Goal: Entertainment & Leisure: Browse casually

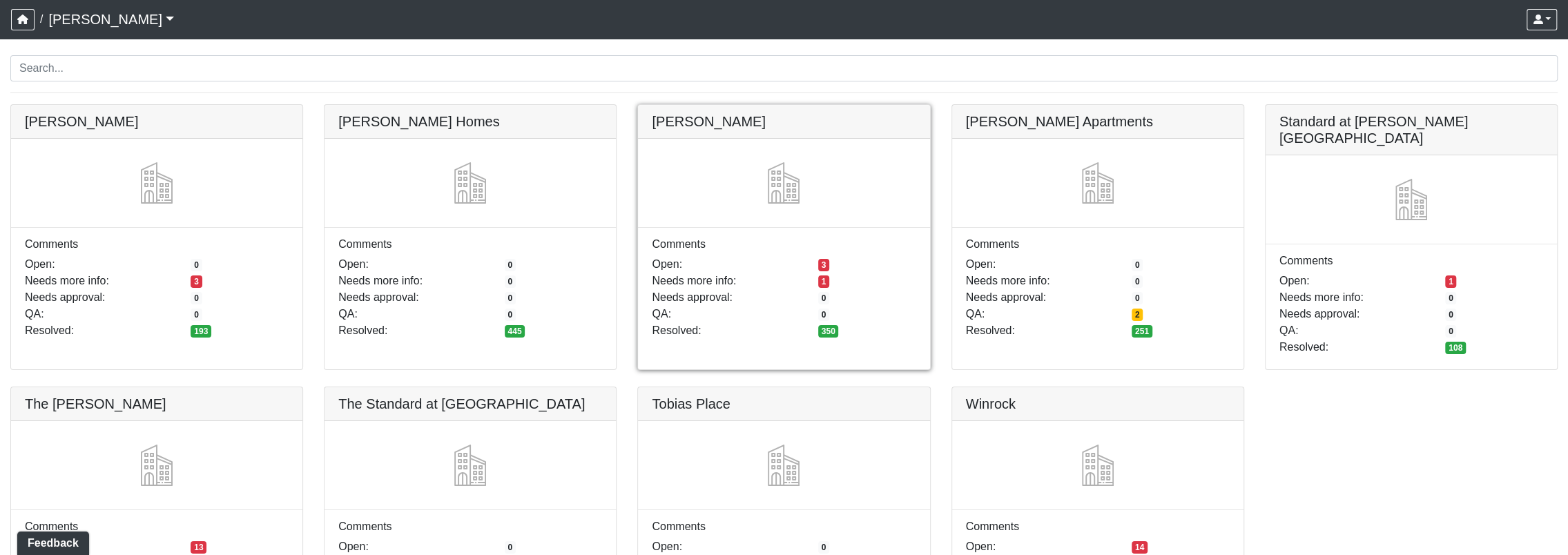
click at [888, 105] on link at bounding box center [784, 105] width 292 height 0
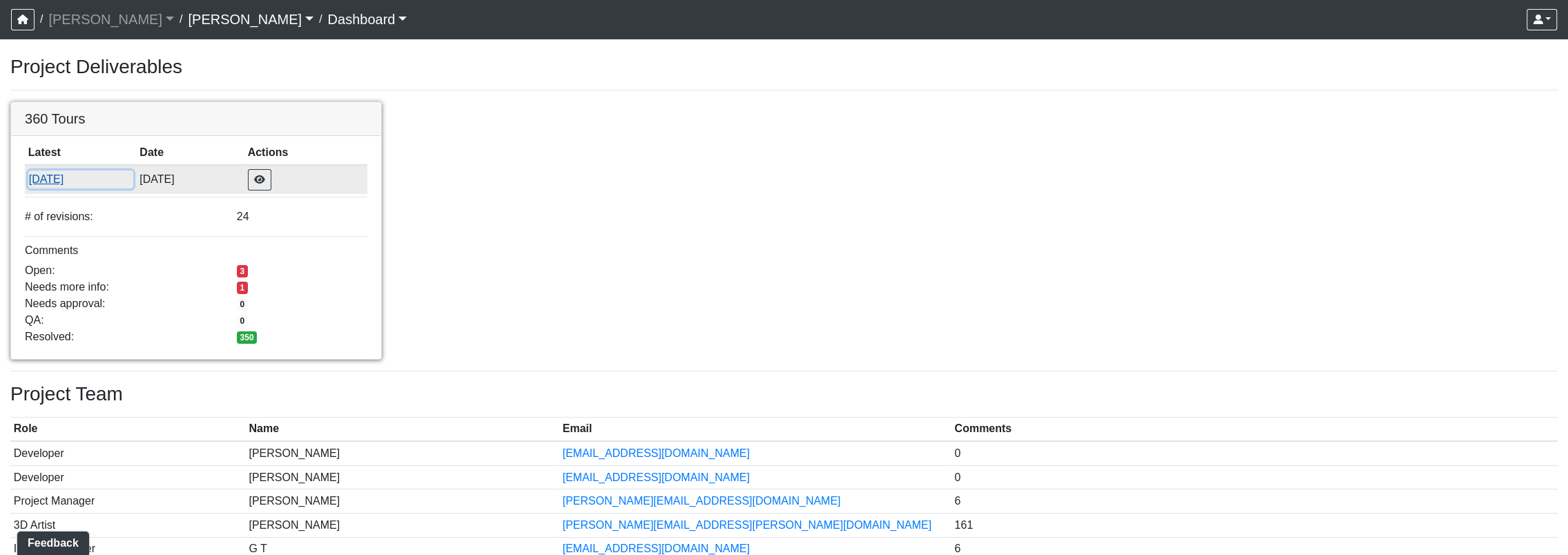
click at [53, 180] on button "[DATE]" at bounding box center [81, 179] width 105 height 18
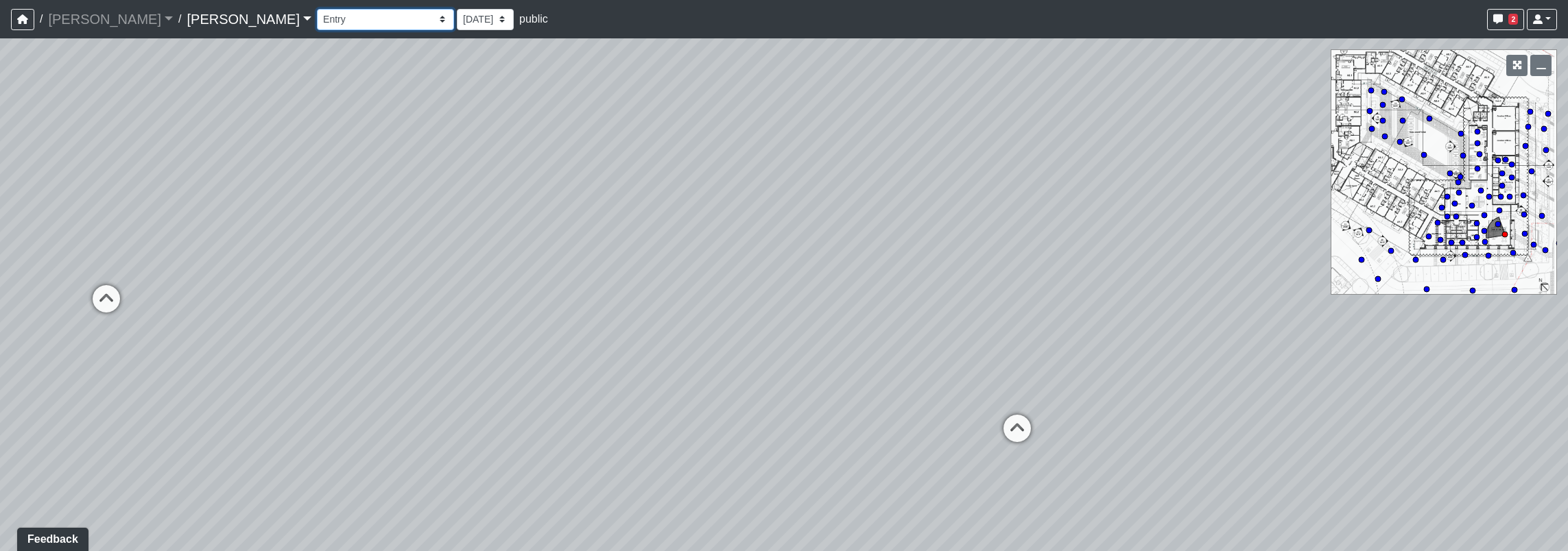
click at [317, 26] on select "Corn Hole Dining Firepit Grill Station Lounge Parking Garage Planters Seating S…" at bounding box center [385, 19] width 137 height 21
click at [317, 9] on select "Corn Hole Dining Firepit Grill Station Lounge Parking Garage Planters Seating S…" at bounding box center [385, 19] width 137 height 21
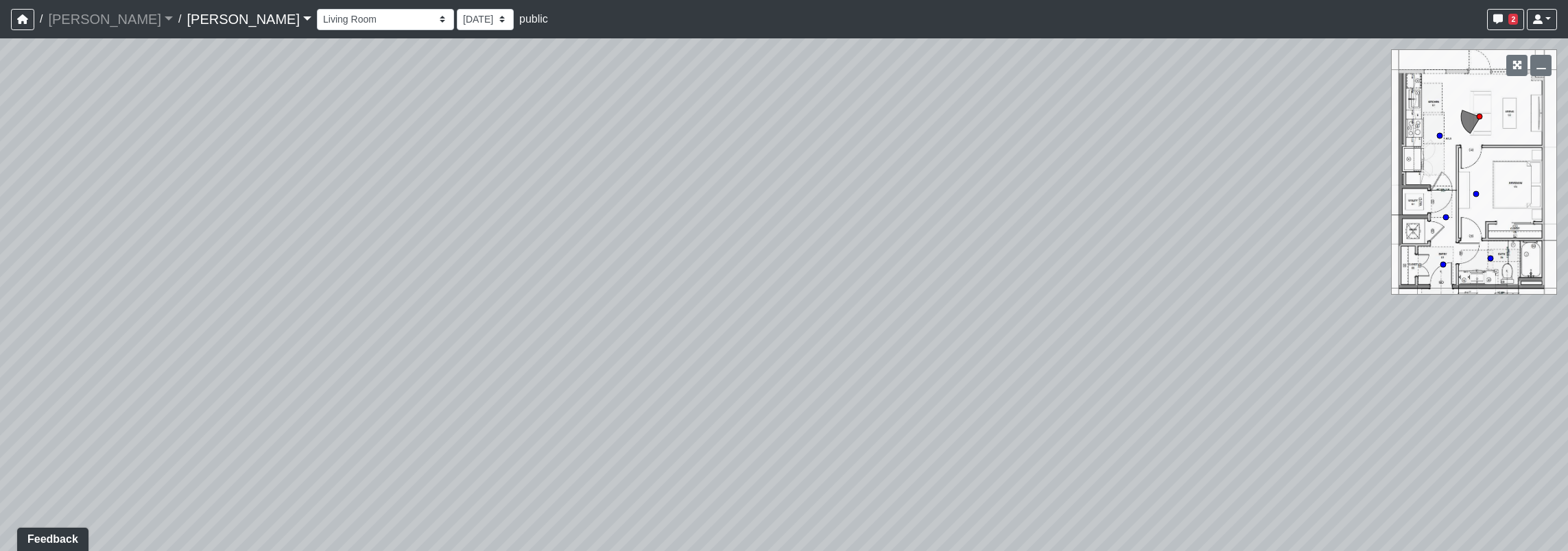
drag, startPoint x: 665, startPoint y: 338, endPoint x: 1388, endPoint y: 247, distance: 728.7
click at [1361, 249] on div "Loading... Seating Loading... Workroom Entry Loading... Exterior - Leasing Entr…" at bounding box center [784, 294] width 1568 height 512
drag, startPoint x: 744, startPoint y: 284, endPoint x: 1132, endPoint y: 254, distance: 389.2
click at [1361, 240] on div "Loading... Seating Loading... Workroom Entry Loading... Exterior - Leasing Entr…" at bounding box center [784, 294] width 1568 height 512
drag, startPoint x: 726, startPoint y: 274, endPoint x: 1312, endPoint y: 421, distance: 604.2
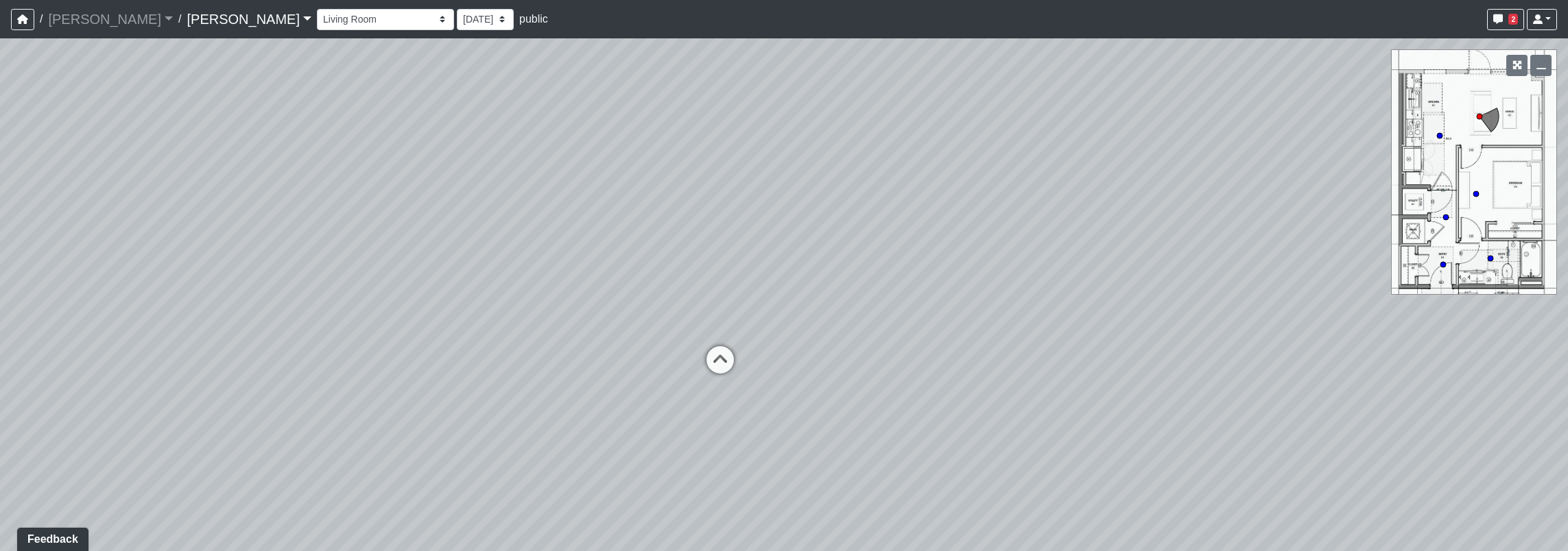
click at [1314, 421] on div "Loading... Seating Loading... Workroom Entry Loading... Exterior - Leasing Entr…" at bounding box center [784, 294] width 1568 height 512
drag, startPoint x: 1166, startPoint y: 395, endPoint x: 1147, endPoint y: 413, distance: 26.2
click at [1189, 443] on div "Loading... Seating Loading... Workroom Entry Loading... Exterior - Leasing Entr…" at bounding box center [784, 294] width 1568 height 512
drag, startPoint x: 828, startPoint y: 300, endPoint x: 1509, endPoint y: 189, distance: 690.0
click at [1512, 188] on div "Loading... Seating Loading... Workroom Entry Loading... Exterior - Leasing Entr…" at bounding box center [784, 294] width 1568 height 512
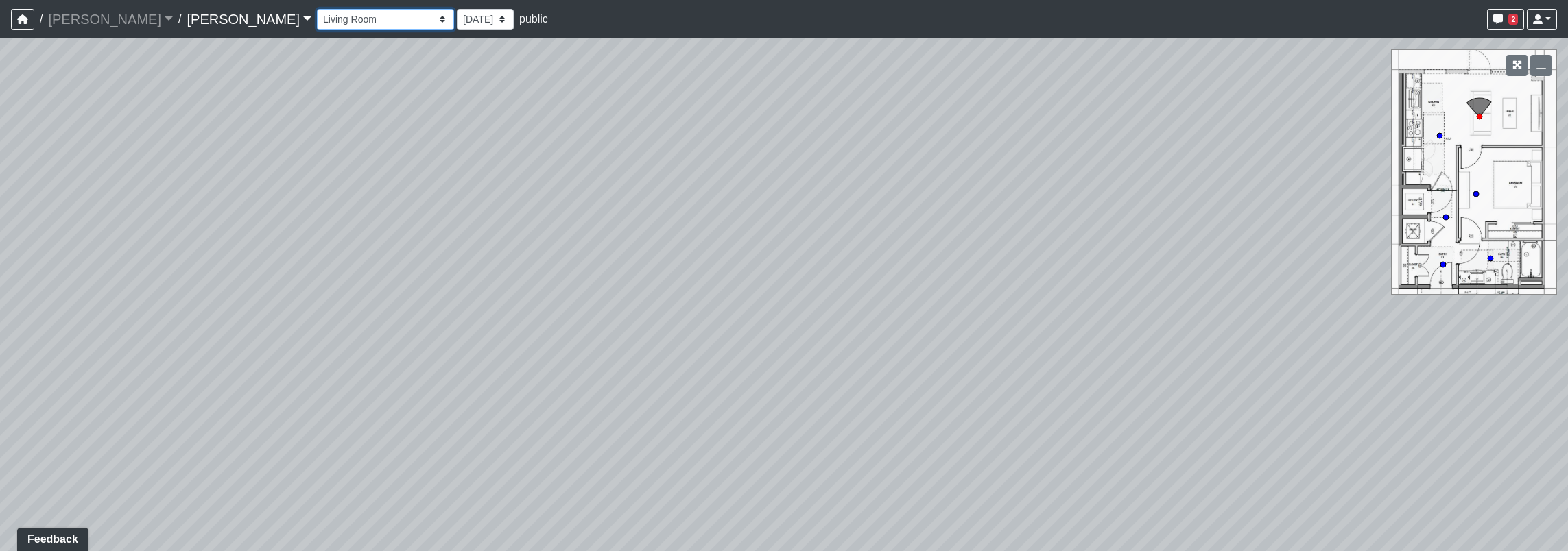
click at [317, 21] on select "Corn Hole Dining Firepit Grill Station Lounge Parking Garage Planters Seating S…" at bounding box center [385, 19] width 137 height 21
click at [317, 9] on select "Corn Hole Dining Firepit Grill Station Lounge Parking Garage Planters Seating S…" at bounding box center [385, 19] width 137 height 21
drag, startPoint x: 1197, startPoint y: 224, endPoint x: 453, endPoint y: 171, distance: 745.9
click at [213, 73] on div "Loading... Seating Loading... Workroom Entry Loading... Exterior - Leasing Entr…" at bounding box center [784, 294] width 1568 height 512
drag, startPoint x: 1014, startPoint y: 318, endPoint x: 66, endPoint y: 116, distance: 969.3
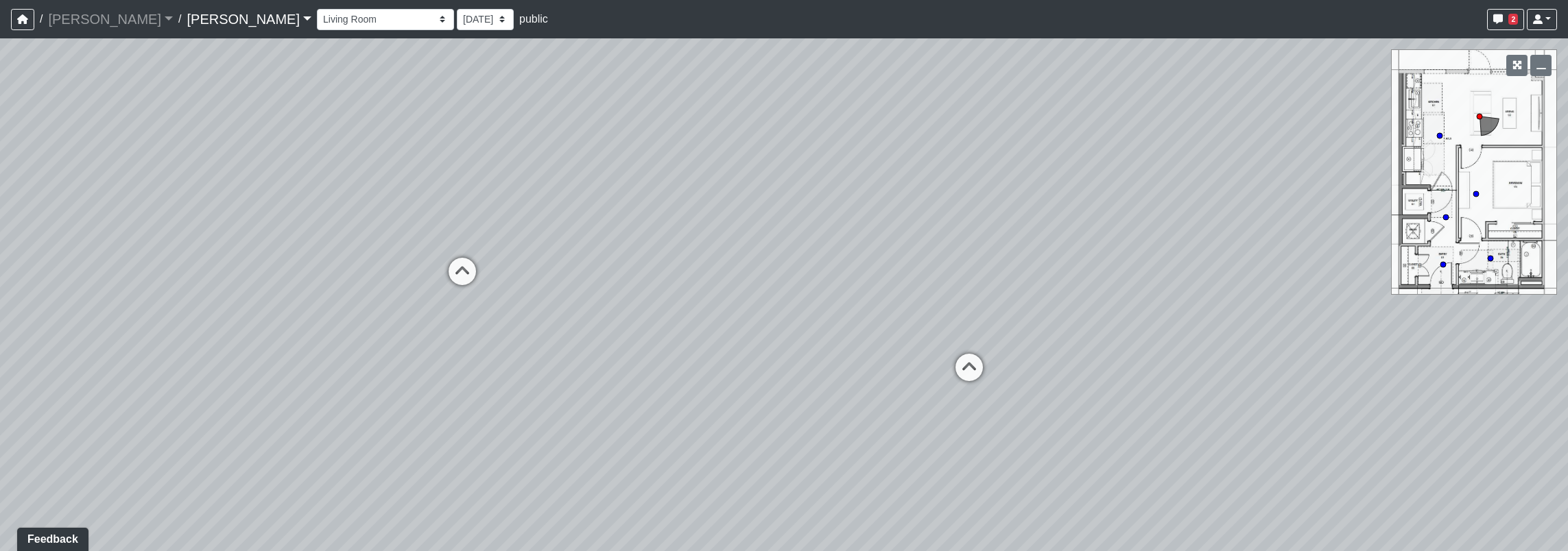
click at [64, 118] on div "Loading... Seating Loading... Workroom Entry Loading... Exterior - Leasing Entr…" at bounding box center [784, 294] width 1568 height 512
drag, startPoint x: 1018, startPoint y: 268, endPoint x: 0, endPoint y: 140, distance: 1026.0
click at [0, 119] on html "/ Ojala Ojala Loading... / Hayden Hayden Loading... Hayden Hayden Loading... Co…" at bounding box center [784, 275] width 1568 height 551
drag, startPoint x: 1151, startPoint y: 287, endPoint x: 793, endPoint y: 586, distance: 466.4
click at [793, 550] on html "/ Ojala Ojala Loading... / Hayden Hayden Loading... Hayden Hayden Loading... Co…" at bounding box center [784, 275] width 1568 height 551
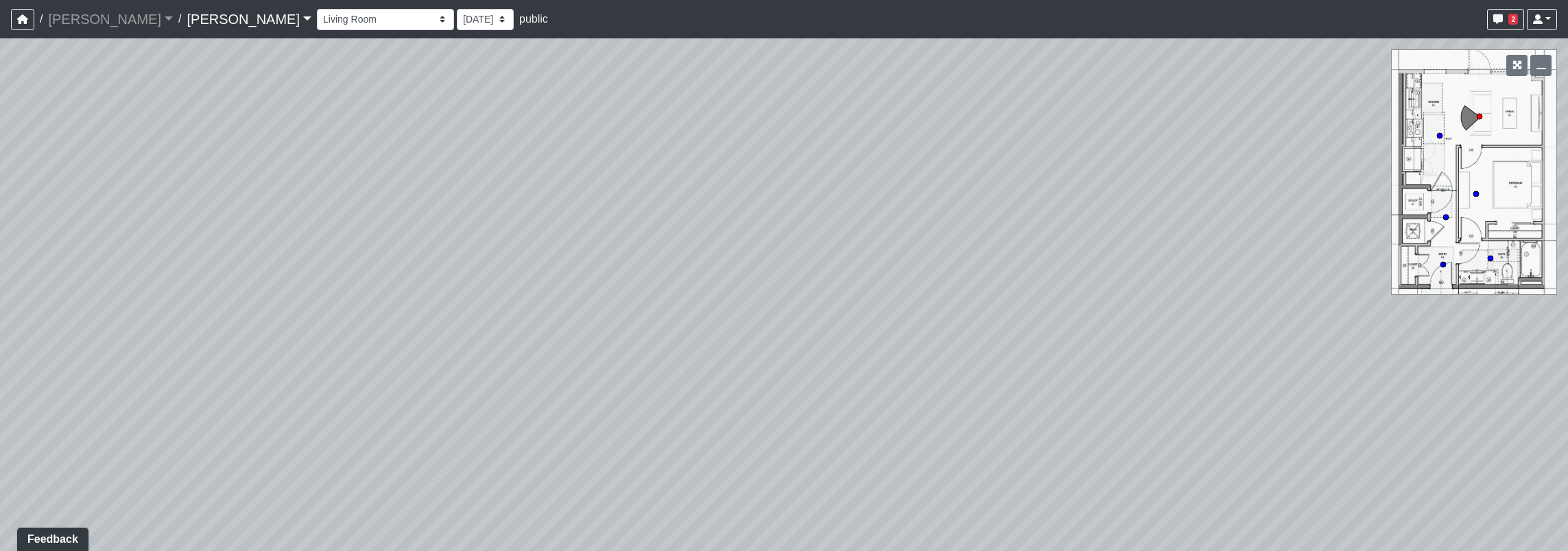
drag, startPoint x: 951, startPoint y: 207, endPoint x: 979, endPoint y: 343, distance: 138.9
click at [979, 343] on div "Loading... Seating Loading... Workroom Entry Loading... Exterior - Leasing Entr…" at bounding box center [784, 294] width 1568 height 512
click at [317, 24] on select "Corn Hole Dining Firepit Grill Station Lounge Parking Garage Planters Seating S…" at bounding box center [385, 19] width 137 height 21
click at [317, 9] on select "Corn Hole Dining Firepit Grill Station Lounge Parking Garage Planters Seating S…" at bounding box center [385, 19] width 137 height 21
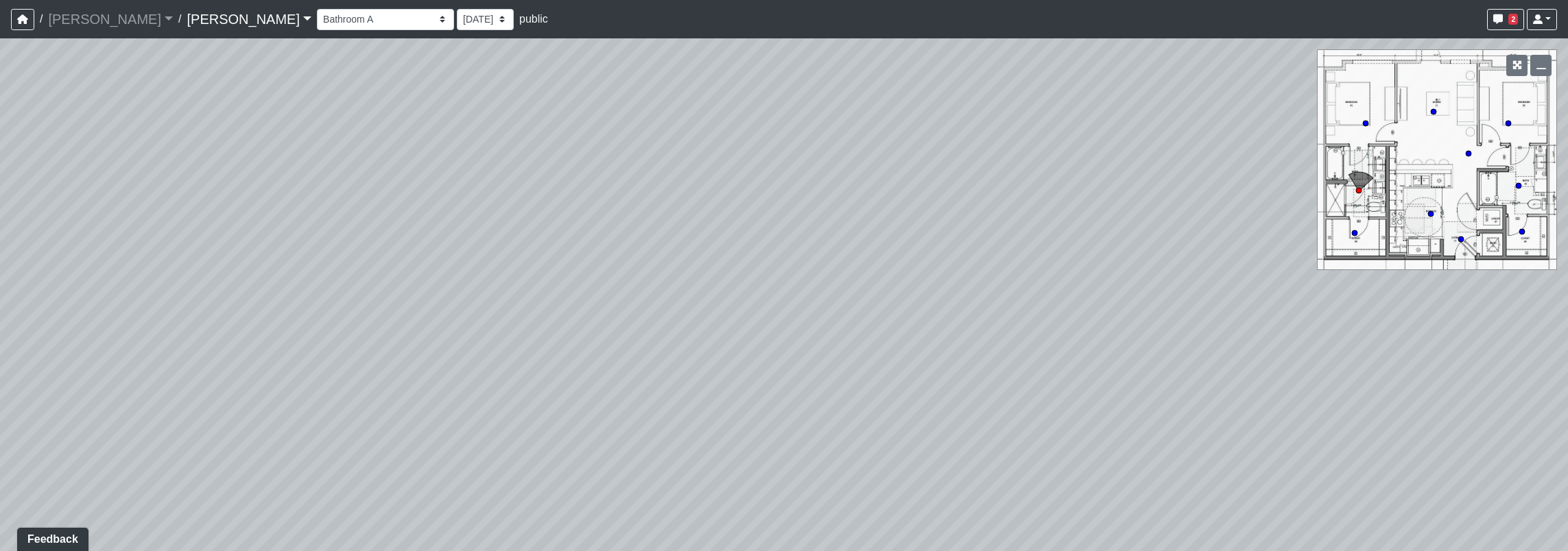
drag, startPoint x: 796, startPoint y: 246, endPoint x: 104, endPoint y: 178, distance: 695.3
click at [0, 167] on html "/ Ojala Ojala Loading... / Hayden Hayden Loading... Hayden Hayden Loading... Co…" at bounding box center [784, 275] width 1568 height 551
drag, startPoint x: 890, startPoint y: 299, endPoint x: 1146, endPoint y: 168, distance: 287.6
click at [1150, 174] on div "Loading... Seating Loading... Workroom Entry Loading... Exterior - Leasing Entr…" at bounding box center [784, 294] width 1568 height 512
drag, startPoint x: 733, startPoint y: 314, endPoint x: 389, endPoint y: 121, distance: 394.4
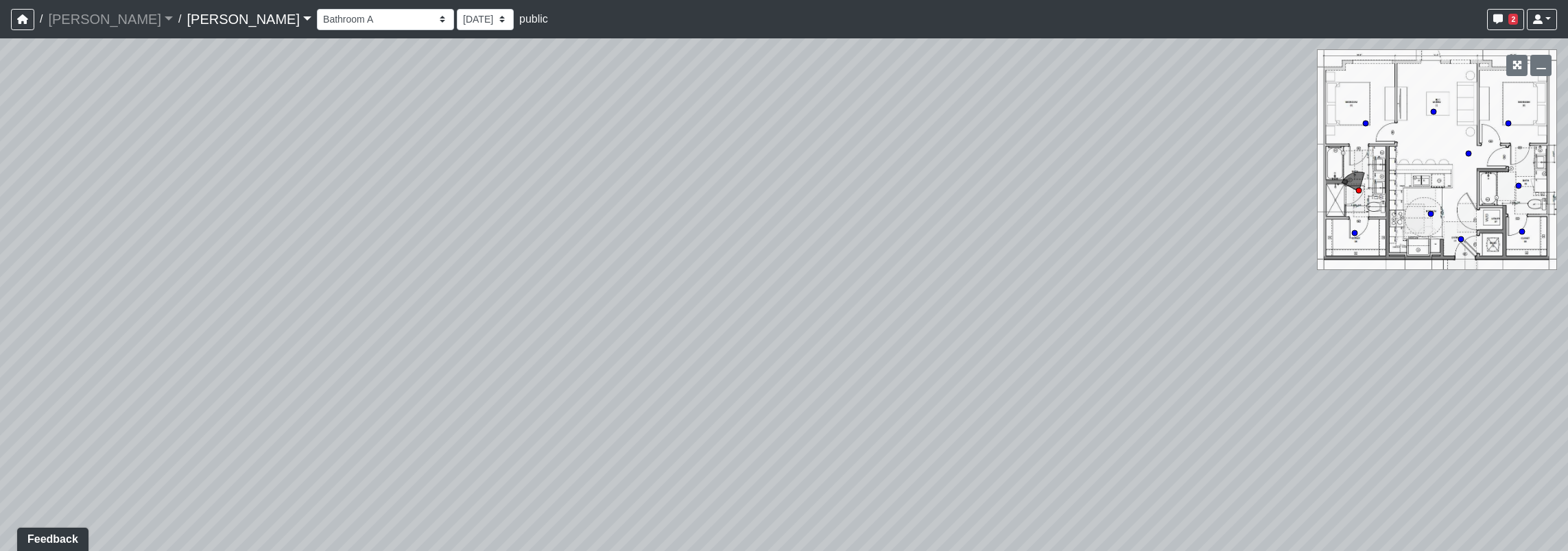
click at [766, 352] on div "Loading... Seating Loading... Workroom Entry Loading... Exterior - Leasing Entr…" at bounding box center [784, 294] width 1568 height 512
click at [317, 20] on select "Corn Hole Dining Firepit Grill Station Lounge Parking Garage Planters Seating S…" at bounding box center [385, 19] width 137 height 21
click at [317, 9] on select "Corn Hole Dining Firepit Grill Station Lounge Parking Garage Planters Seating S…" at bounding box center [385, 19] width 137 height 21
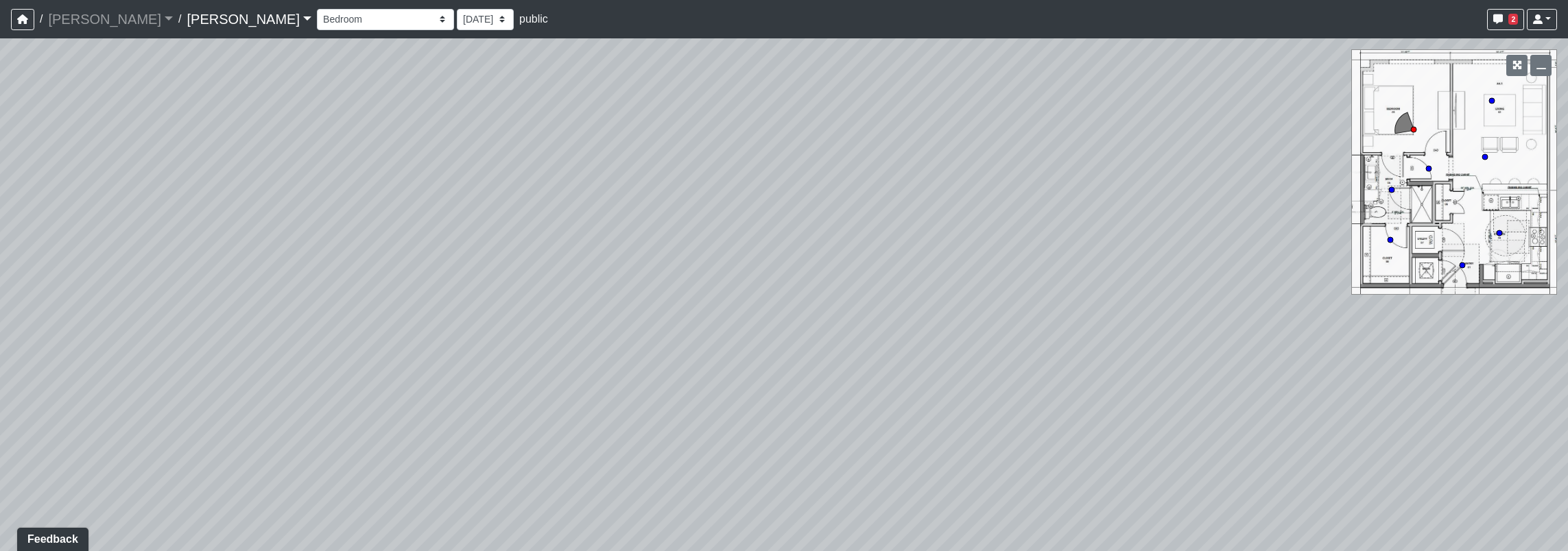
drag, startPoint x: 601, startPoint y: 244, endPoint x: 104, endPoint y: 249, distance: 497.0
click at [76, 229] on div "Loading... Seating Loading... Workroom Entry Loading... Exterior - Leasing Entr…" at bounding box center [784, 294] width 1568 height 512
drag, startPoint x: 559, startPoint y: 92, endPoint x: 27, endPoint y: 59, distance: 533.0
click at [0, 50] on html "/ Ojala Ojala Loading... / Hayden Hayden Loading... Hayden Hayden Loading... Co…" at bounding box center [784, 275] width 1568 height 551
drag, startPoint x: 855, startPoint y: 249, endPoint x: 303, endPoint y: -70, distance: 637.5
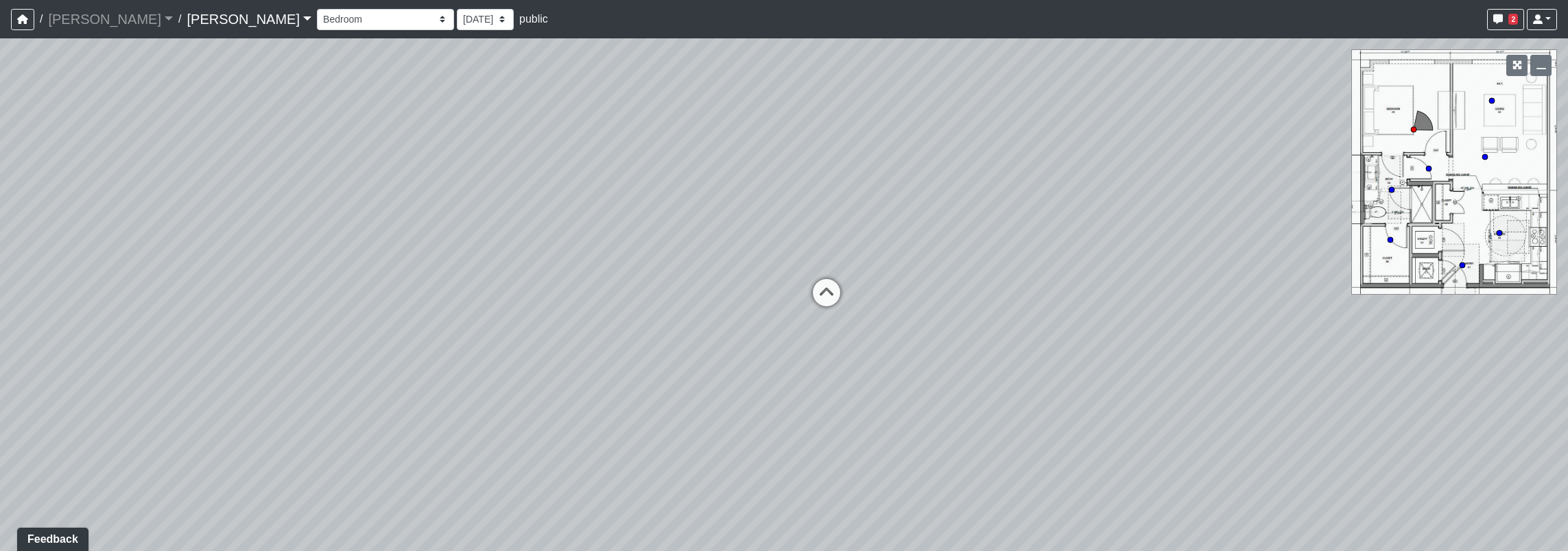
click at [303, 0] on html "/ Ojala Ojala Loading... / Hayden Hayden Loading... Hayden Hayden Loading... Co…" at bounding box center [784, 275] width 1568 height 551
drag, startPoint x: 920, startPoint y: 316, endPoint x: 101, endPoint y: 364, distance: 820.4
click at [0, 355] on html "/ Ojala Ojala Loading... / Hayden Hayden Loading... Hayden Hayden Loading... Co…" at bounding box center [784, 275] width 1568 height 551
drag, startPoint x: 746, startPoint y: 242, endPoint x: 716, endPoint y: 547, distance: 306.5
click at [716, 547] on div "Loading... Seating Loading... Workroom Entry Loading... Exterior - Leasing Entr…" at bounding box center [784, 294] width 1568 height 512
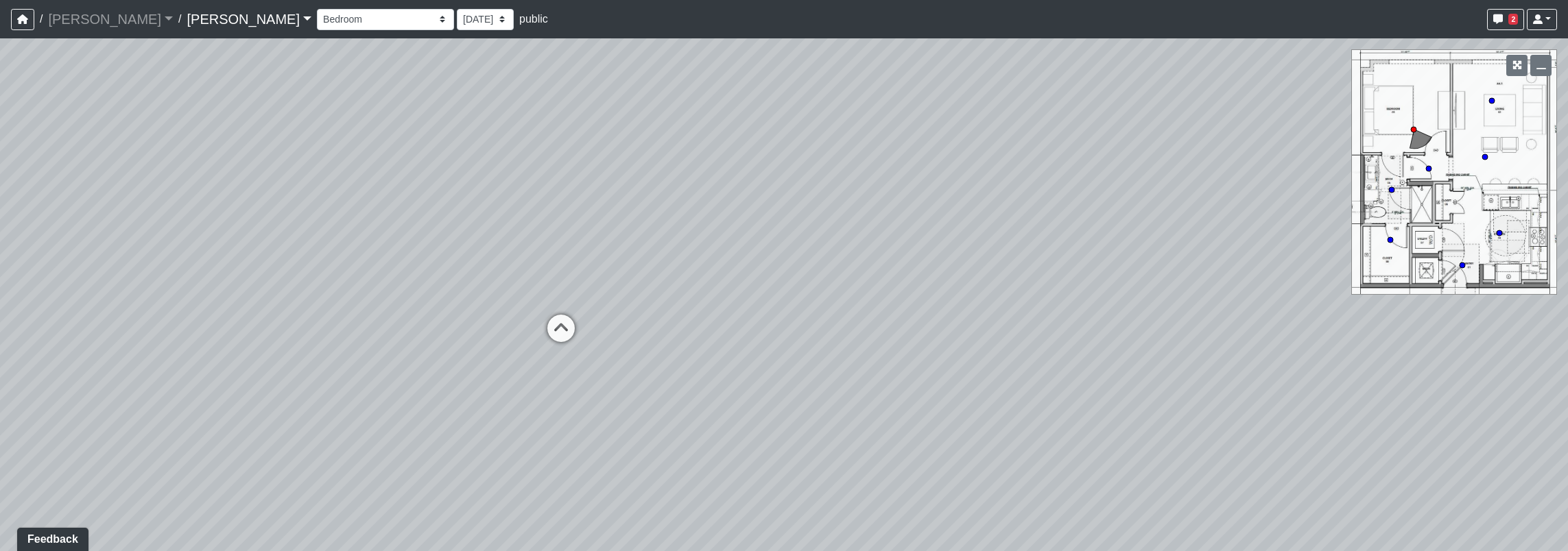
drag, startPoint x: 226, startPoint y: 6, endPoint x: 213, endPoint y: 25, distance: 23.0
click at [317, 23] on div "Corn Hole Dining Firepit Grill Station Lounge Parking Garage Planters Seating S…" at bounding box center [936, 19] width 1239 height 27
click at [317, 25] on select "Corn Hole Dining Firepit Grill Station Lounge Parking Garage Planters Seating S…" at bounding box center [385, 19] width 137 height 21
click at [317, 9] on select "Corn Hole Dining Firepit Grill Station Lounge Parking Garage Planters Seating S…" at bounding box center [385, 19] width 137 height 21
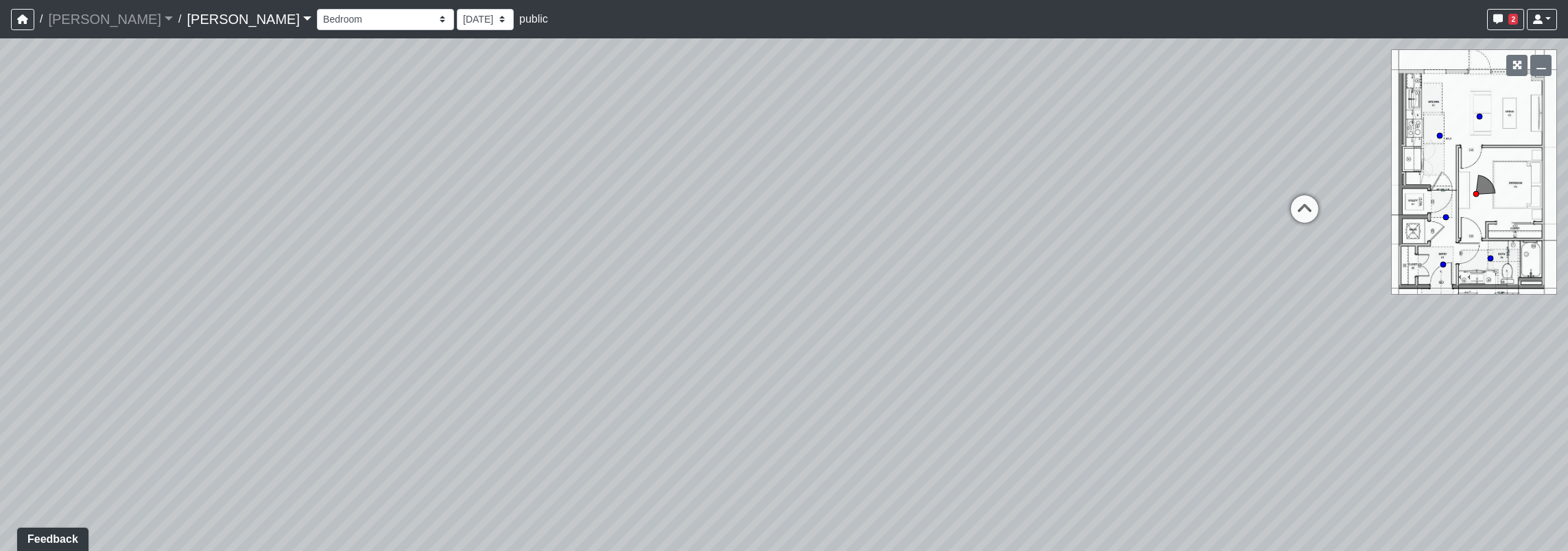
drag, startPoint x: 607, startPoint y: 276, endPoint x: 303, endPoint y: 201, distance: 313.1
click at [3, 155] on div "Loading... Seating Loading... Workroom Entry Loading... Exterior - Leasing Entr…" at bounding box center [784, 294] width 1568 height 512
drag, startPoint x: 1038, startPoint y: 287, endPoint x: 224, endPoint y: 333, distance: 815.3
click at [224, 333] on div "Loading... Seating Loading... Workroom Entry Loading... Exterior - Leasing Entr…" at bounding box center [784, 294] width 1568 height 512
drag, startPoint x: 1133, startPoint y: 265, endPoint x: 1037, endPoint y: 214, distance: 108.7
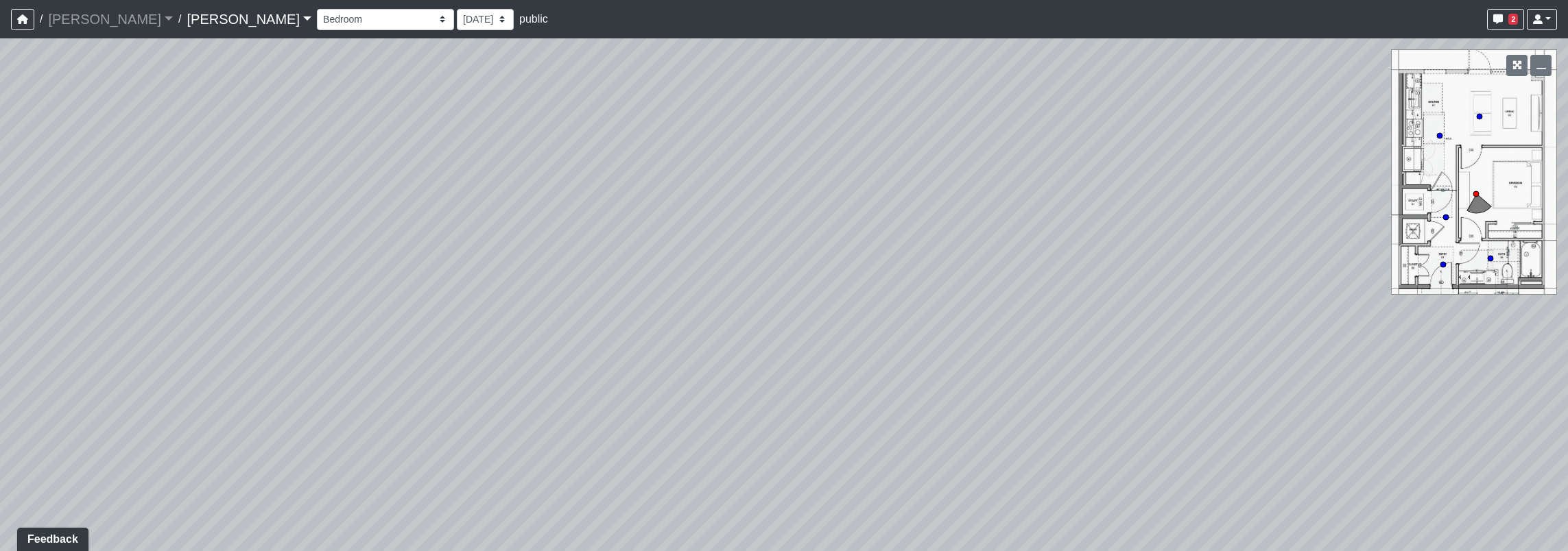
click at [1113, 217] on div "Loading... Seating Loading... Workroom Entry Loading... Exterior - Leasing Entr…" at bounding box center [784, 294] width 1568 height 512
drag, startPoint x: 29, startPoint y: 179, endPoint x: 803, endPoint y: 400, distance: 804.9
click at [803, 400] on div "Loading... Seating Loading... Workroom Entry Loading... Exterior - Leasing Entr…" at bounding box center [784, 294] width 1568 height 512
drag, startPoint x: 448, startPoint y: 271, endPoint x: 946, endPoint y: 95, distance: 528.2
click at [946, 95] on div "Loading... Seating Loading... Workroom Entry Loading... Exterior - Leasing Entr…" at bounding box center [784, 294] width 1568 height 512
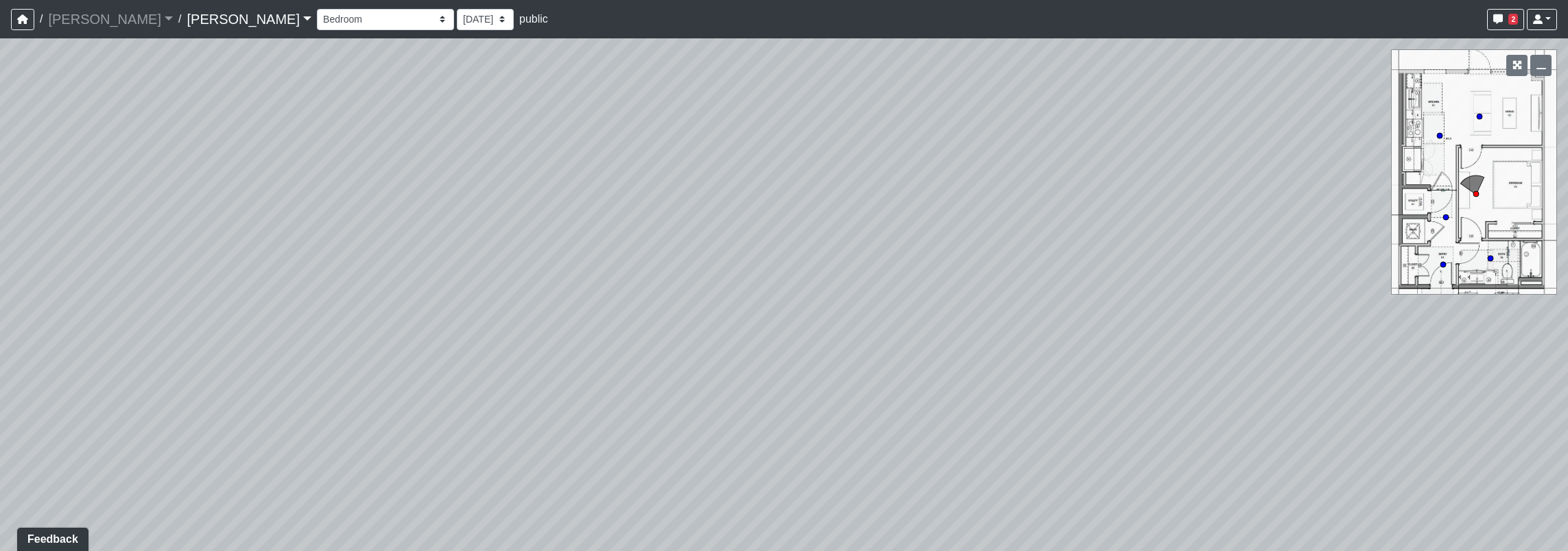
drag, startPoint x: 691, startPoint y: 178, endPoint x: 1147, endPoint y: 9, distance: 486.3
click at [1263, 0] on html "/ Ojala Ojala Loading... / Hayden Hayden Loading... Hayden Hayden Loading... Co…" at bounding box center [784, 275] width 1568 height 551
drag, startPoint x: 1189, startPoint y: 282, endPoint x: 1288, endPoint y: 288, distance: 99.2
click at [1302, 288] on div "Loading... Seating Loading... Workroom Entry Loading... Exterior - Leasing Entr…" at bounding box center [784, 294] width 1568 height 512
drag, startPoint x: 467, startPoint y: 228, endPoint x: 952, endPoint y: 195, distance: 486.1
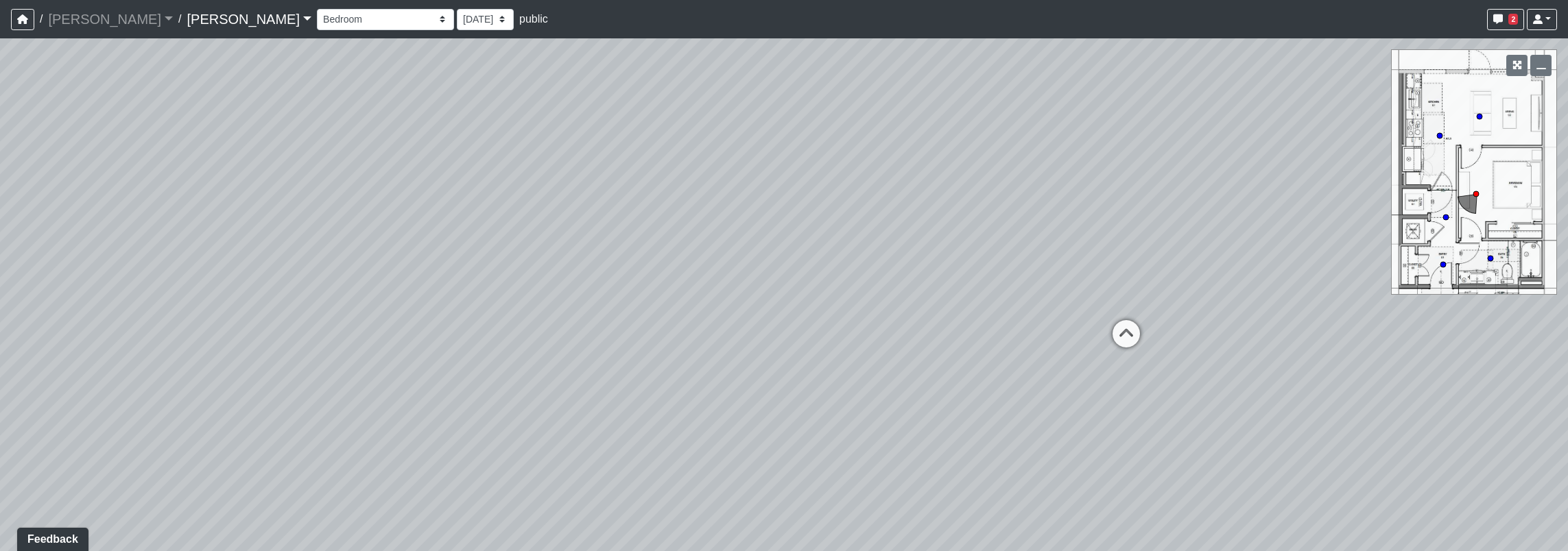
click at [950, 195] on div "Loading... Seating Loading... Workroom Entry Loading... Exterior - Leasing Entr…" at bounding box center [784, 294] width 1568 height 512
click at [317, 24] on select "Corn Hole Dining Firepit Grill Station Lounge Parking Garage Planters Seating S…" at bounding box center [385, 19] width 137 height 21
click at [317, 9] on select "Corn Hole Dining Firepit Grill Station Lounge Parking Garage Planters Seating S…" at bounding box center [385, 19] width 137 height 21
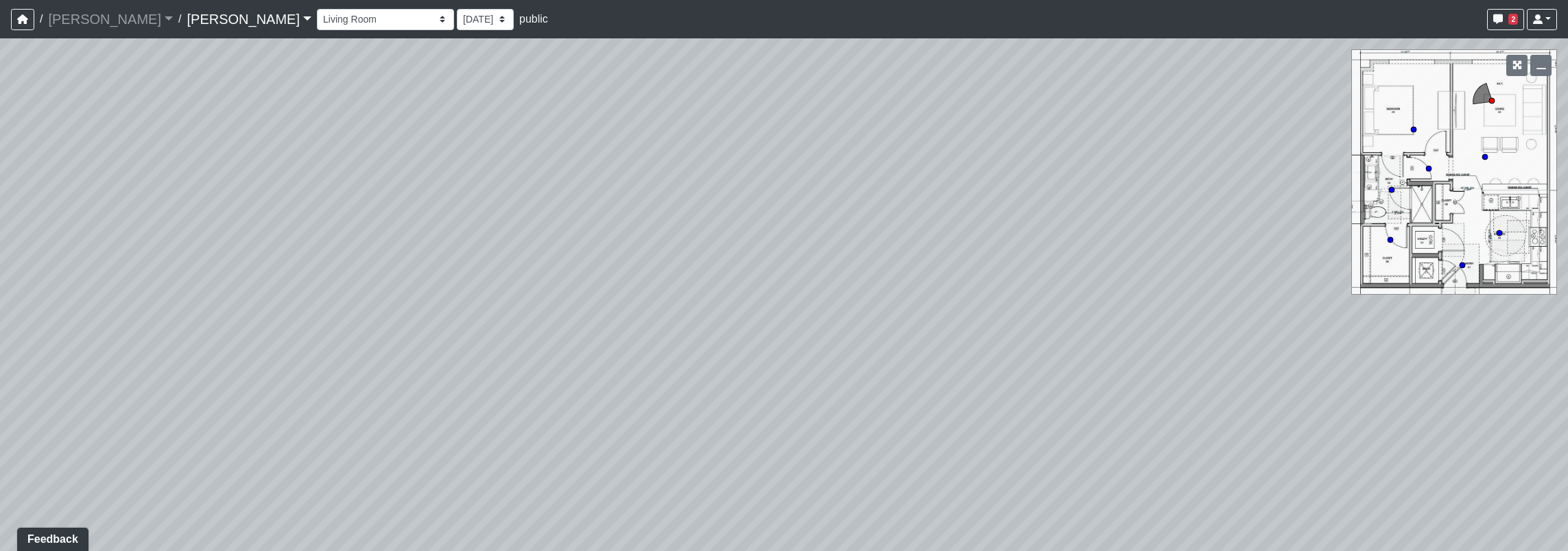
drag, startPoint x: 1290, startPoint y: 150, endPoint x: 398, endPoint y: -8, distance: 905.9
click at [398, 0] on html "/ Ojala Ojala Loading... / Hayden Hayden Loading... Hayden Hayden Loading... Co…" at bounding box center [784, 275] width 1568 height 551
drag, startPoint x: 858, startPoint y: 234, endPoint x: 472, endPoint y: 270, distance: 387.7
click at [151, 338] on div "Loading... Seating Loading... Workroom Entry Loading... Exterior - Leasing Entr…" at bounding box center [784, 294] width 1568 height 512
drag, startPoint x: 1040, startPoint y: 182, endPoint x: 283, endPoint y: 226, distance: 758.3
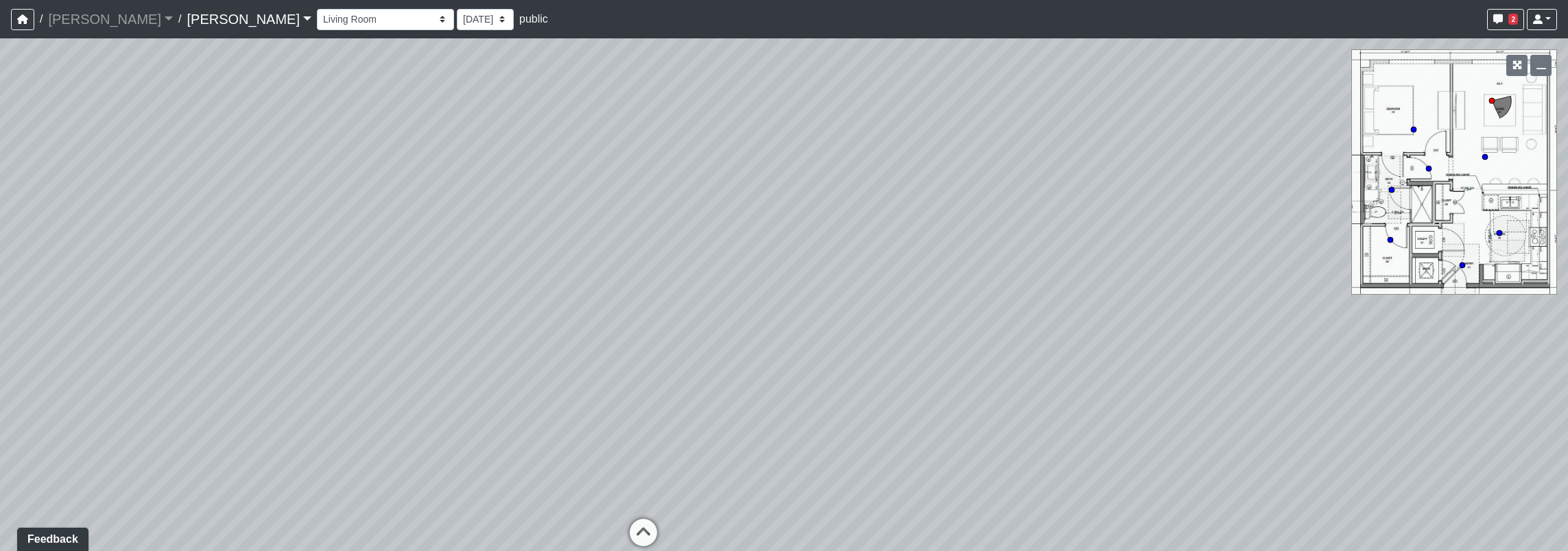
click at [203, 233] on div "Loading... Seating Loading... Workroom Entry Loading... Exterior - Leasing Entr…" at bounding box center [784, 294] width 1568 height 512
drag, startPoint x: 972, startPoint y: 181, endPoint x: 655, endPoint y: 230, distance: 320.8
click at [300, 210] on div "Loading... Seating Loading... Workroom Entry Loading... Exterior - Leasing Entr…" at bounding box center [784, 294] width 1568 height 512
drag, startPoint x: 915, startPoint y: 301, endPoint x: 808, endPoint y: 297, distance: 107.1
click at [805, 295] on div "Loading... Seating Loading... Workroom Entry Loading... Exterior - Leasing Entr…" at bounding box center [784, 294] width 1568 height 512
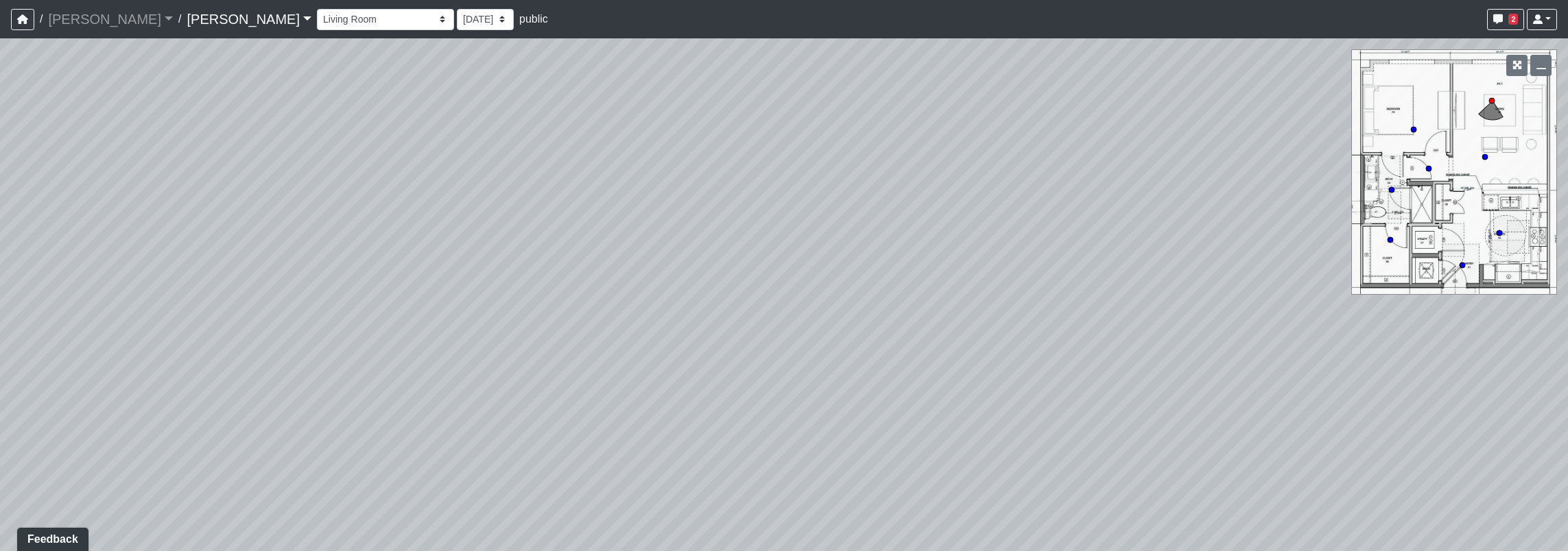
drag, startPoint x: 840, startPoint y: 327, endPoint x: 910, endPoint y: 303, distance: 74.0
click at [840, 325] on div "Loading... Seating Loading... Workroom Entry Loading... Exterior - Leasing Entr…" at bounding box center [784, 294] width 1568 height 512
click at [1486, 155] on icon at bounding box center [1484, 156] width 6 height 6
drag, startPoint x: 487, startPoint y: 244, endPoint x: 1560, endPoint y: 136, distance: 1078.4
click at [1567, 144] on html "/ Ojala Ojala Loading... / Hayden Hayden Loading... Hayden Hayden Loading... Co…" at bounding box center [784, 275] width 1568 height 551
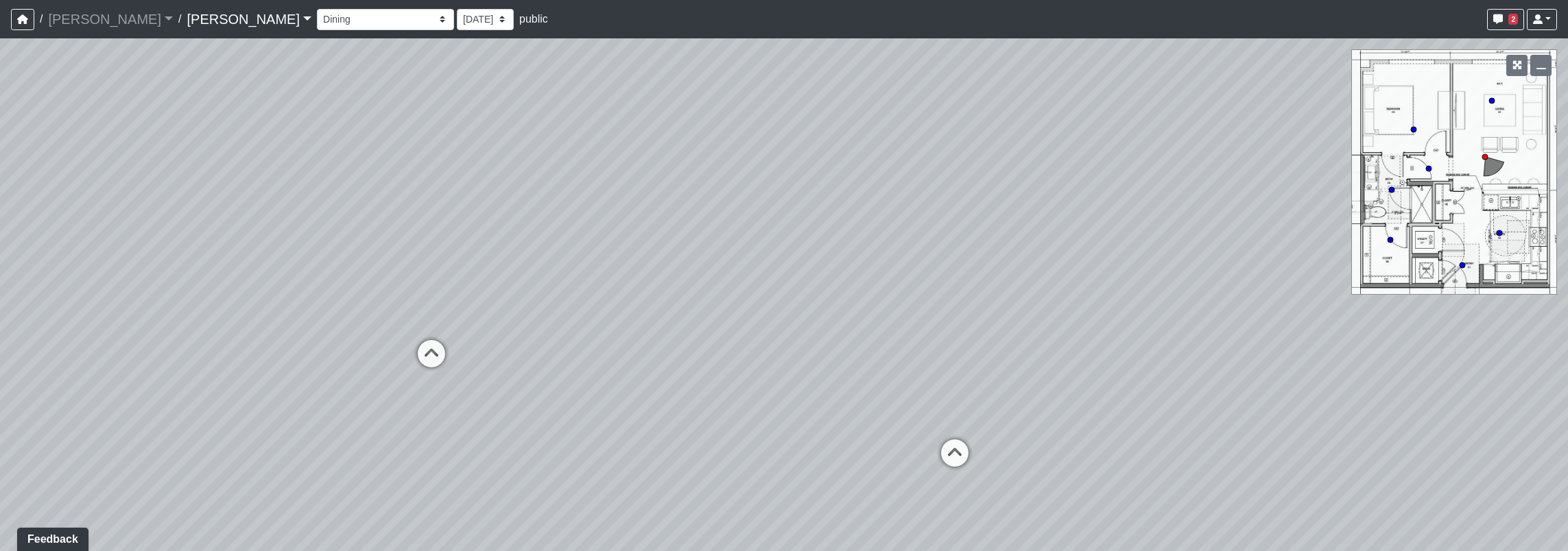
drag, startPoint x: 478, startPoint y: 265, endPoint x: 1160, endPoint y: 204, distance: 684.7
click at [1047, 203] on div "Loading... Seating Loading... Workroom Entry Loading... Exterior - Leasing Entr…" at bounding box center [784, 294] width 1568 height 512
drag, startPoint x: 617, startPoint y: 224, endPoint x: 728, endPoint y: 444, distance: 246.4
click at [738, 448] on div "Loading... Seating Loading... Workroom Entry Loading... Exterior - Leasing Entr…" at bounding box center [784, 294] width 1568 height 512
drag, startPoint x: 501, startPoint y: 270, endPoint x: 1116, endPoint y: 204, distance: 618.5
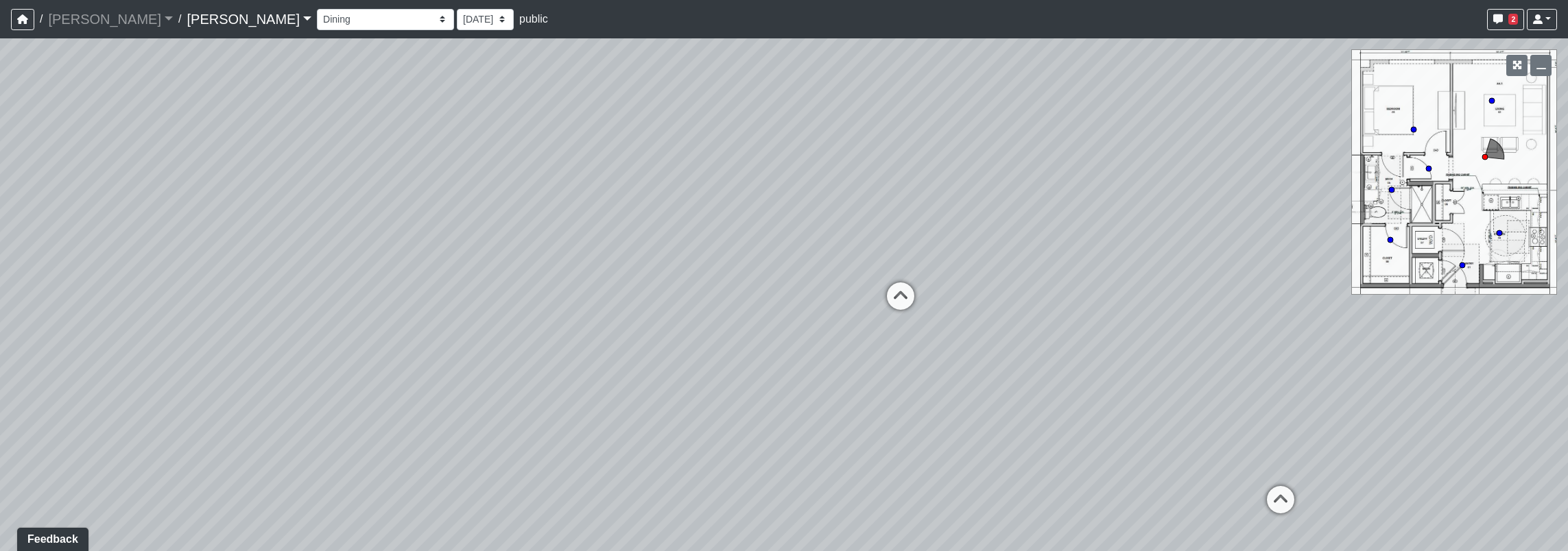
click at [1189, 203] on div "Loading... Seating Loading... Workroom Entry Loading... Exterior - Leasing Entr…" at bounding box center [784, 294] width 1568 height 512
drag, startPoint x: 772, startPoint y: 275, endPoint x: 696, endPoint y: 350, distance: 106.8
click at [698, 354] on div "Loading... Seating Loading... Workroom Entry Loading... Exterior - Leasing Entr…" at bounding box center [784, 294] width 1568 height 512
drag, startPoint x: 696, startPoint y: 268, endPoint x: 1061, endPoint y: 231, distance: 366.9
click at [378, 266] on div "Loading... Seating Loading... Workroom Entry Loading... Exterior - Leasing Entr…" at bounding box center [784, 294] width 1568 height 512
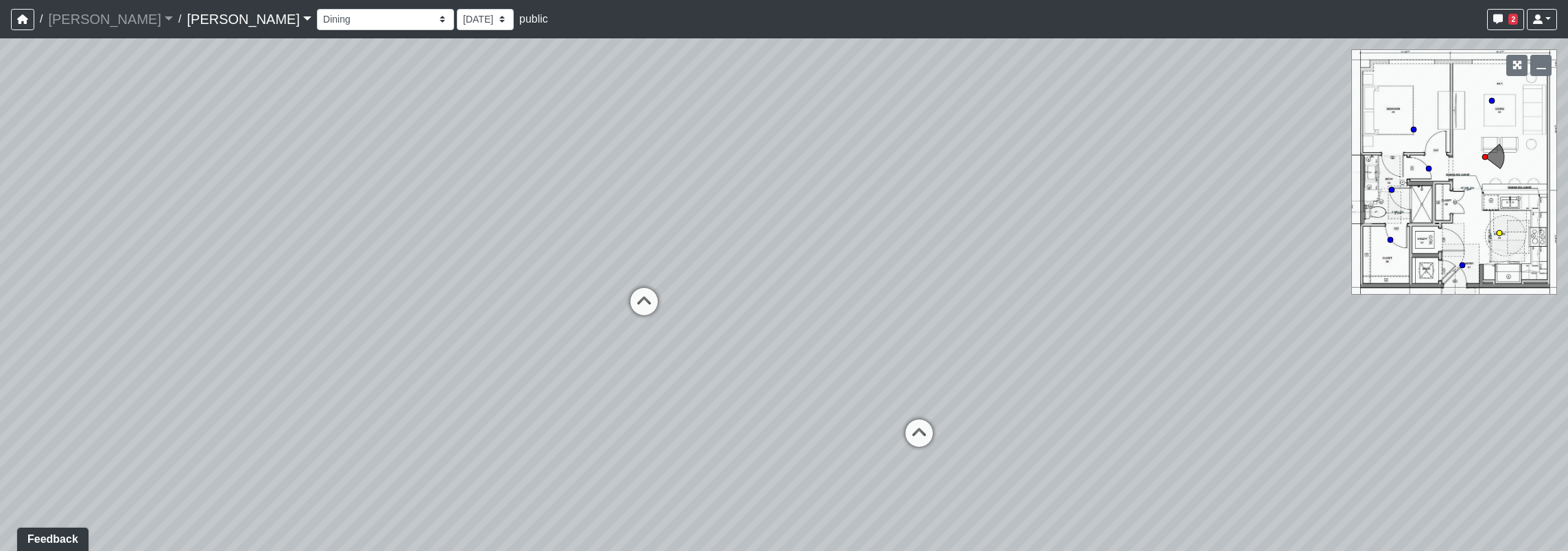
click at [1498, 230] on circle at bounding box center [1499, 233] width 6 height 6
drag, startPoint x: 849, startPoint y: 195, endPoint x: 812, endPoint y: 181, distance: 39.6
click at [585, 143] on div "Loading... Seating Loading... Workroom Entry Loading... Exterior - Leasing Entr…" at bounding box center [784, 294] width 1568 height 512
drag
click at [803, 380] on div "Loading... Seating Loading... Workroom Entry Loading... Exterior - Leasing Entr…" at bounding box center [784, 294] width 1568 height 512
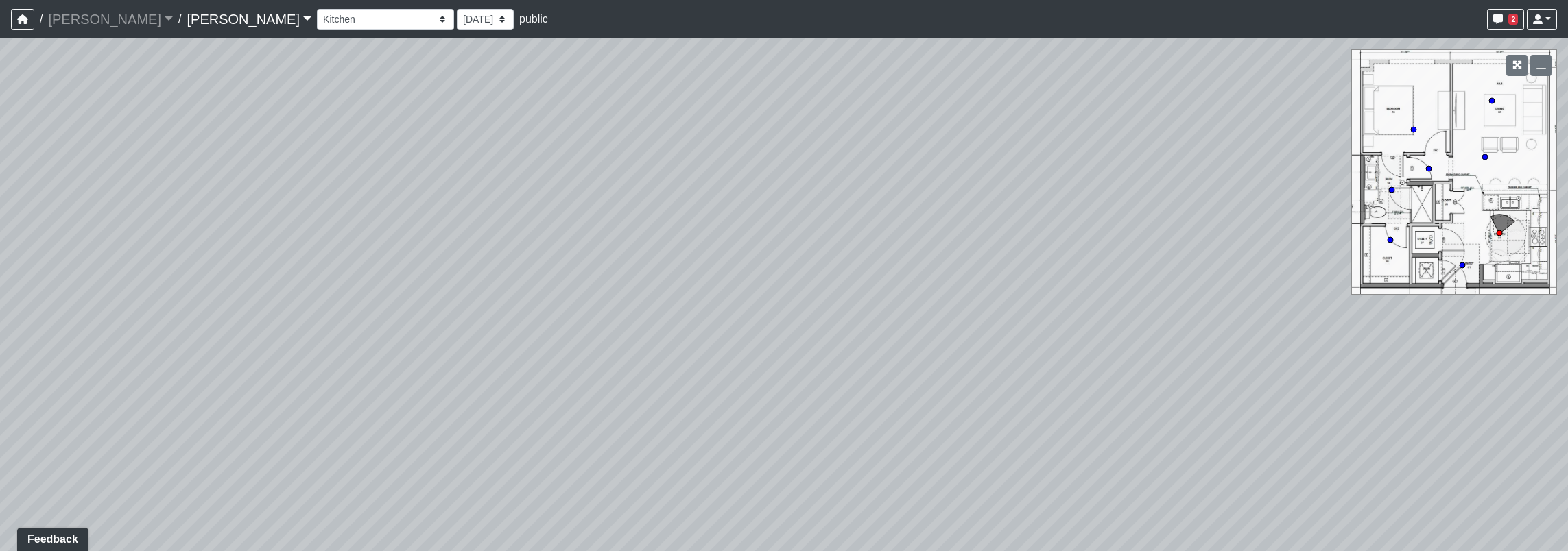
click at [1328, 259] on div "Loading... Seating Loading... Workroom Entry Loading... Exterior - Leasing Entr…" at bounding box center [784, 294] width 1568 height 512
click at [965, 347] on div "Loading... Seating Loading... Workroom Entry Loading... Exterior - Leasing Entr…" at bounding box center [784, 294] width 1568 height 512
click at [768, 299] on div "Loading... Seating Loading... Workroom Entry Loading... Exterior - Leasing Entr…" at bounding box center [784, 294] width 1568 height 512
click at [788, 308] on div "Loading... Seating Loading... Workroom Entry Loading... Exterior - Leasing Entr…" at bounding box center [784, 294] width 1568 height 512
click at [1485, 157] on circle at bounding box center [1485, 157] width 6 height 6
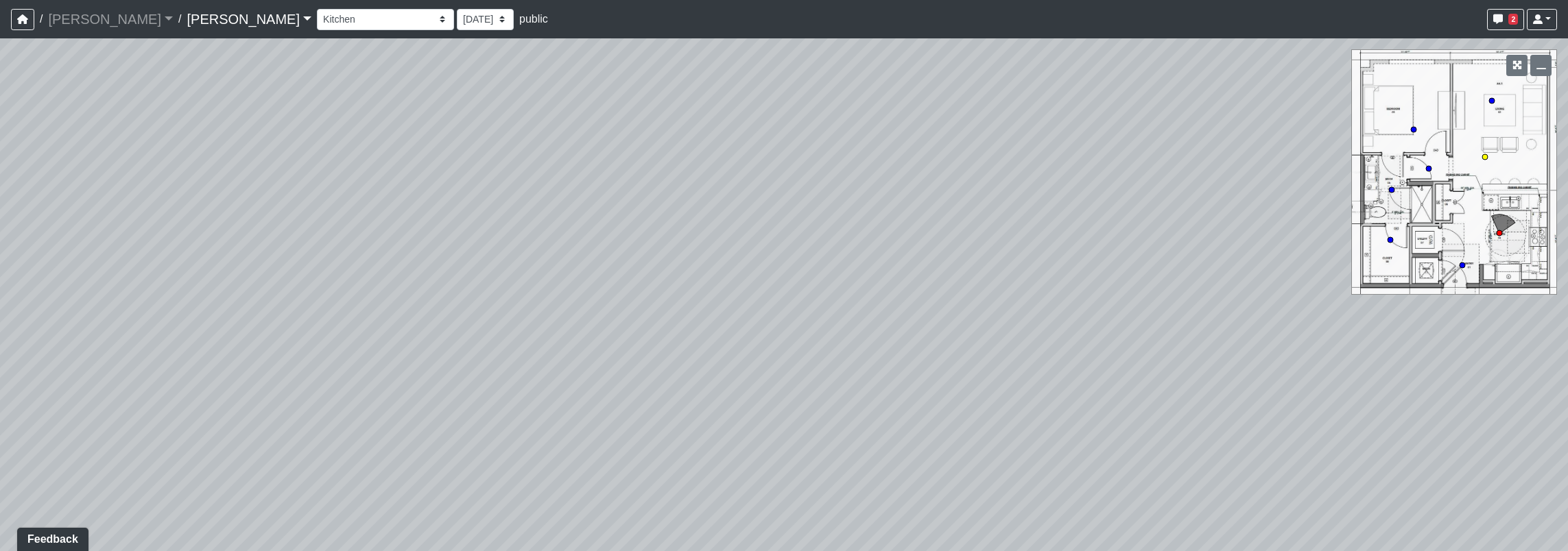
select select "pdBZPKa9jeHEARQj8tWigQ"
click at [1466, 123] on div "Loading... Seating Loading... Workroom Entry Loading... Exterior - Leasing Entr…" at bounding box center [784, 294] width 1568 height 512
click at [1485, 153] on div "Loading... Seating Loading... Workroom Entry Loading... Exterior - Leasing Entr…" at bounding box center [784, 294] width 1568 height 512
click at [1487, 157] on circle at bounding box center [1485, 157] width 6 height 6
click at [0, 20] on html "/ Ojala Ojala Loading... / Hayden Hayden Loading... Hayden Hayden Loading... Co…" at bounding box center [784, 275] width 1568 height 551
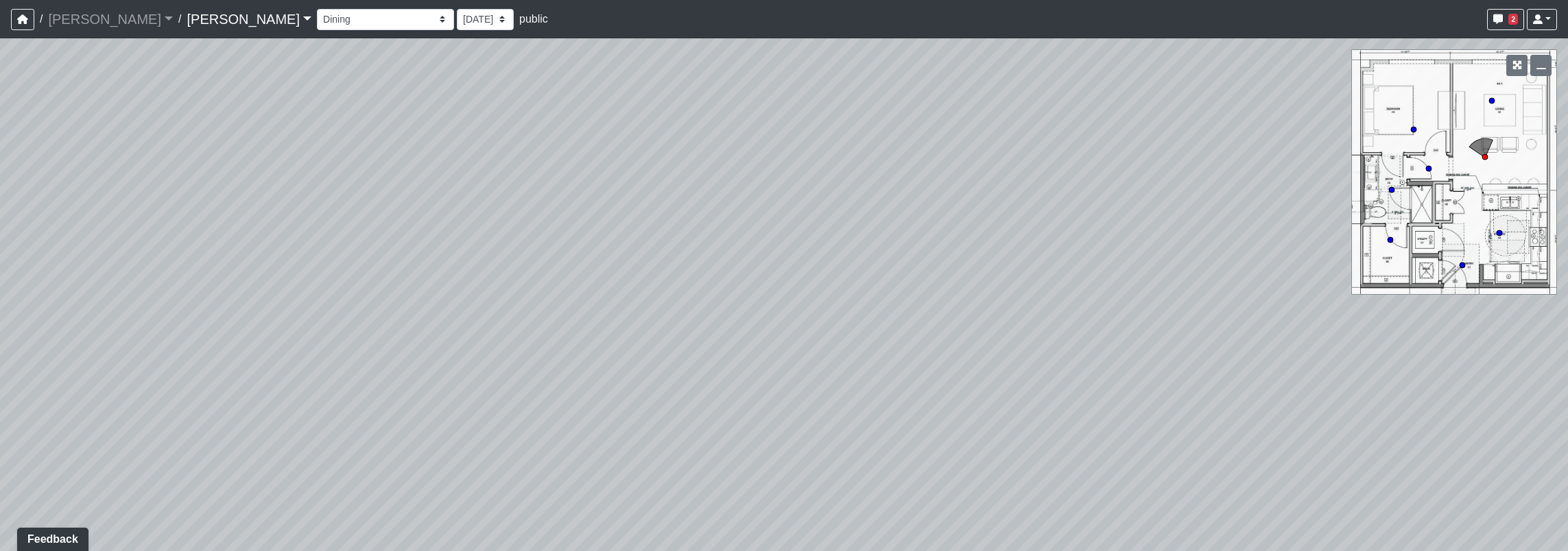
click at [165, 307] on div "Loading... Seating Loading... Workroom Entry Loading... Exterior - Leasing Entr…" at bounding box center [784, 294] width 1568 height 512
click at [4, 159] on div "Loading... Seating Loading... Workroom Entry Loading... Exterior - Leasing Entr…" at bounding box center [784, 294] width 1568 height 512
click at [378, 270] on div "Loading... Seating Loading... Workroom Entry Loading... Exterior - Leasing Entr…" at bounding box center [784, 294] width 1568 height 512
click at [841, 300] on div "Loading... Seating Loading... Workroom Entry Loading... Exterior - Leasing Entr…" at bounding box center [784, 294] width 1568 height 512
click at [344, 137] on div "Loading... Seating Loading... Workroom Entry Loading... Exterior - Leasing Entr…" at bounding box center [784, 294] width 1568 height 512
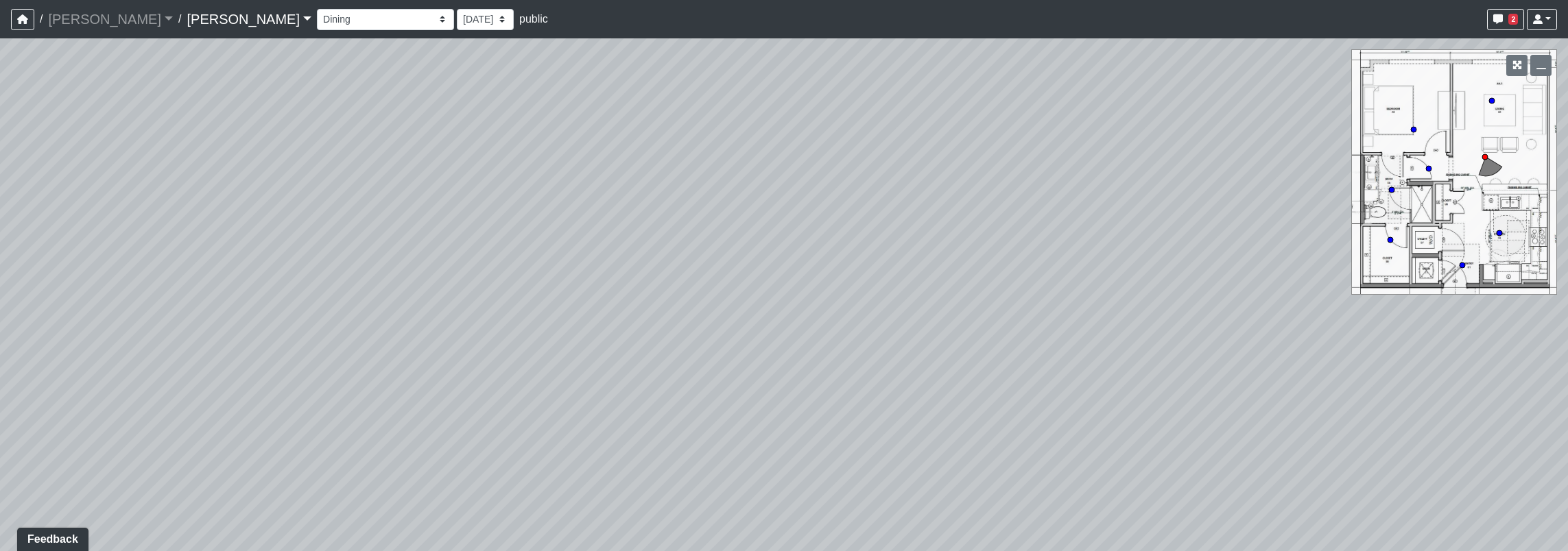
click at [306, 329] on div "Loading... Seating Loading... Workroom Entry Loading... Exterior - Leasing Entr…" at bounding box center [784, 294] width 1568 height 512
drag, startPoint x: 605, startPoint y: 189, endPoint x: 876, endPoint y: 125, distance: 278.5
click at [876, 125] on div "Loading... Seating Loading... Workroom Entry Loading... Exterior - Leasing Entr…" at bounding box center [784, 294] width 1568 height 512
drag, startPoint x: 758, startPoint y: 405, endPoint x: 1389, endPoint y: 429, distance: 631.5
click at [1389, 429] on div "Loading... Seating Loading... Workroom Entry Loading... Exterior - Leasing Entr…" at bounding box center [784, 294] width 1568 height 512
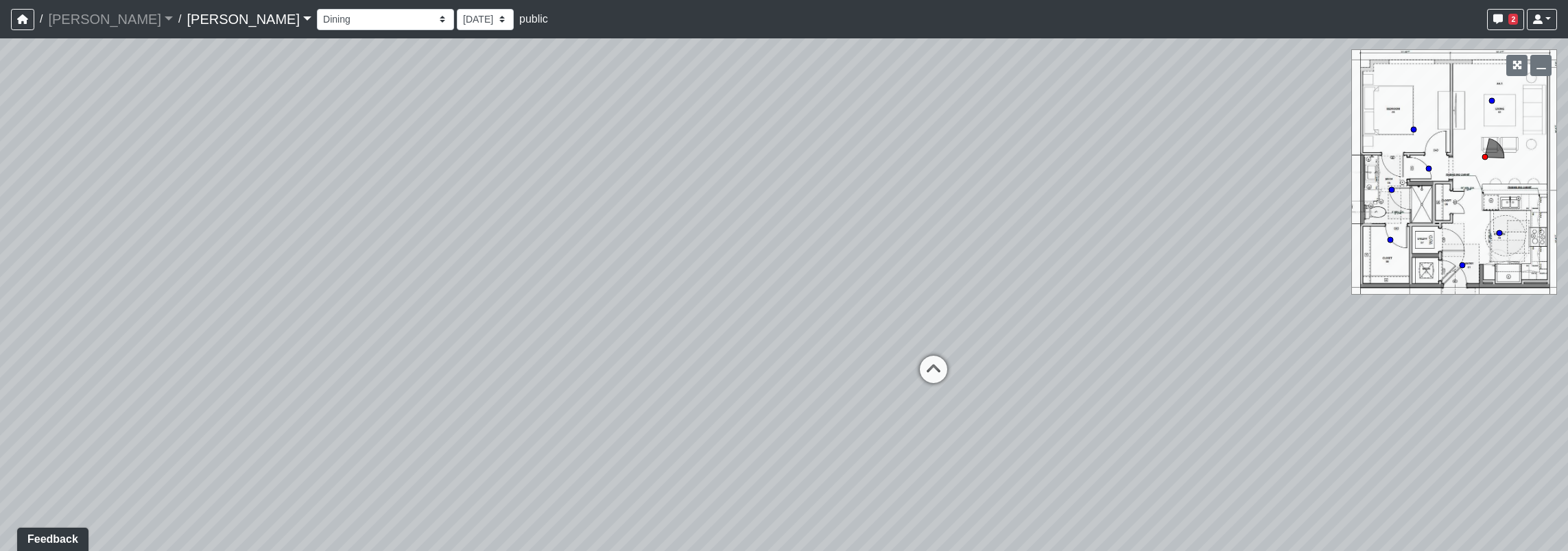
drag, startPoint x: 629, startPoint y: 258, endPoint x: 1124, endPoint y: 321, distance: 499.0
click at [1124, 321] on div "Loading... Seating Loading... Workroom Entry Loading... Exterior - Leasing Entr…" at bounding box center [784, 294] width 1568 height 512
